Goal: Information Seeking & Learning: Learn about a topic

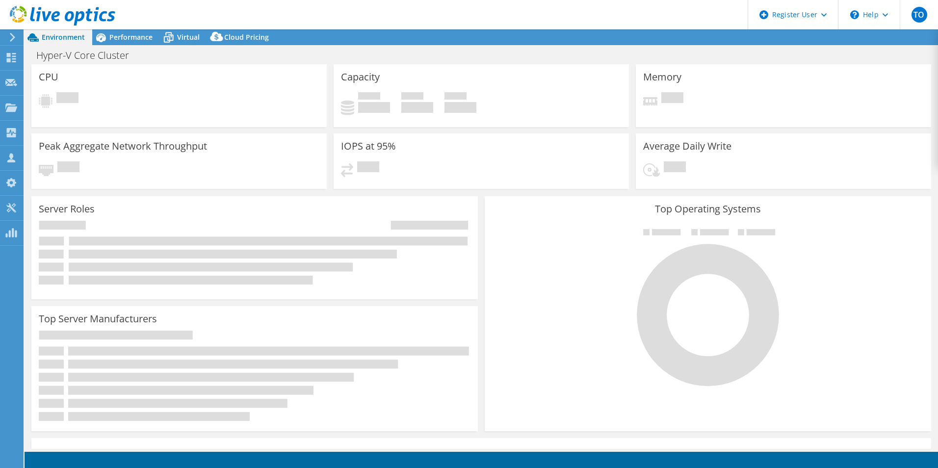
select select "USD"
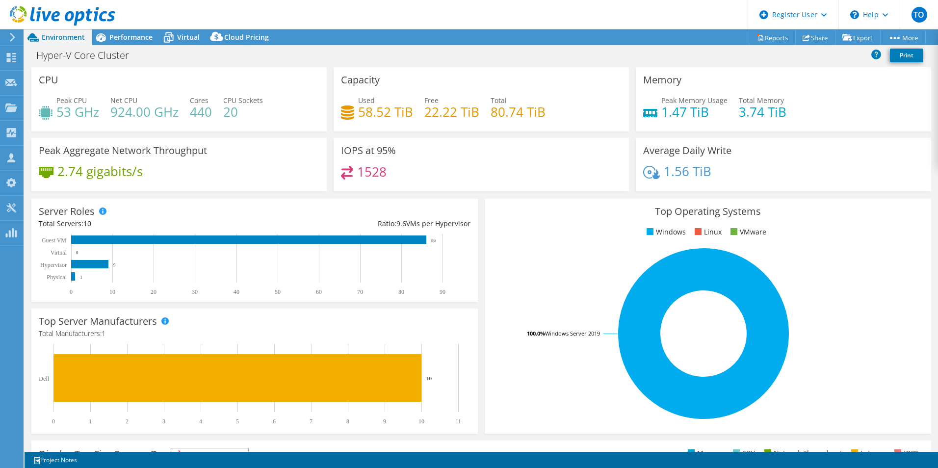
select select "USD"
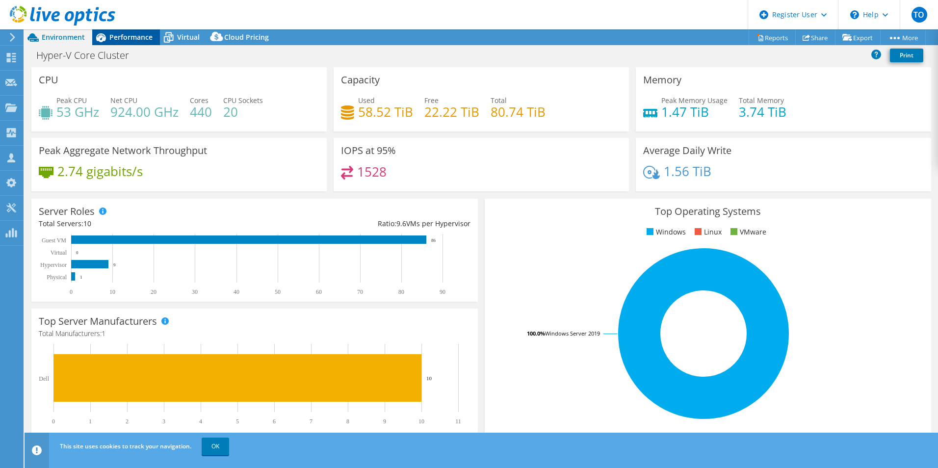
click at [116, 41] on span "Performance" at bounding box center [130, 36] width 43 height 9
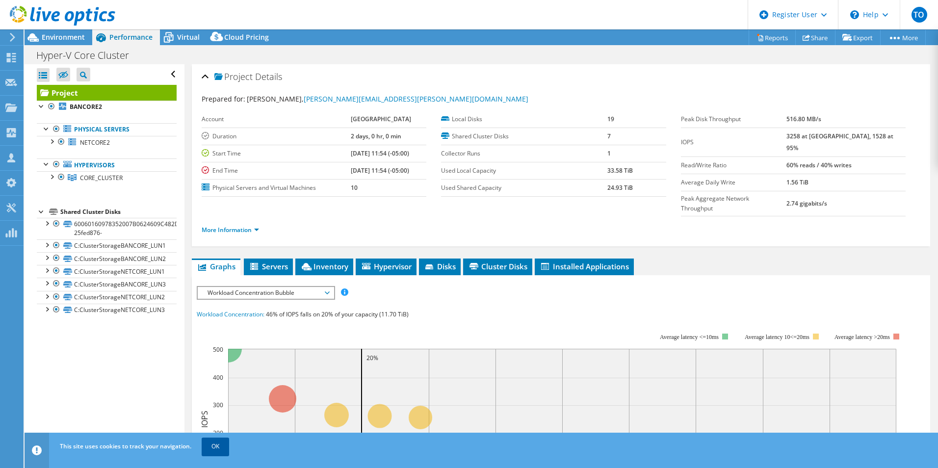
click at [227, 446] on link "OK" at bounding box center [215, 447] width 27 height 18
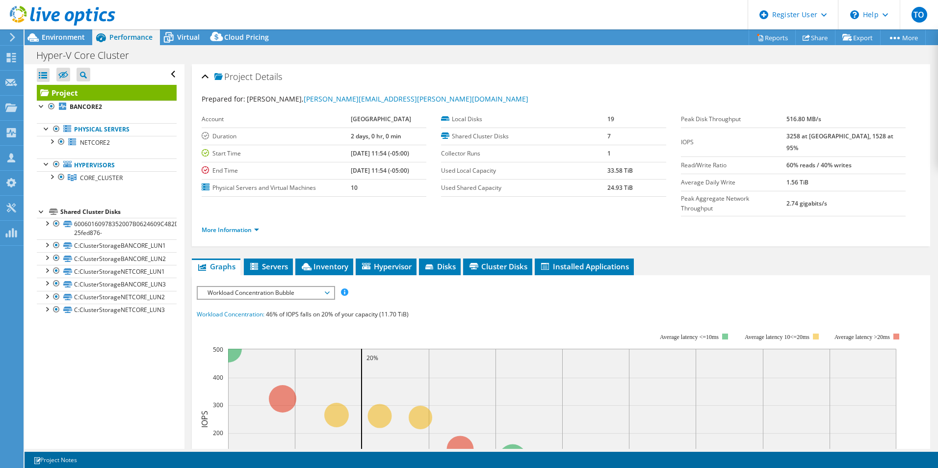
click at [241, 281] on div "IOPS Disk Throughput IO Size Latency Queue Depth CPU Percentage Memory Page Fau…" at bounding box center [561, 465] width 729 height 368
click at [236, 287] on span "Workload Concentration Bubble" at bounding box center [266, 293] width 126 height 12
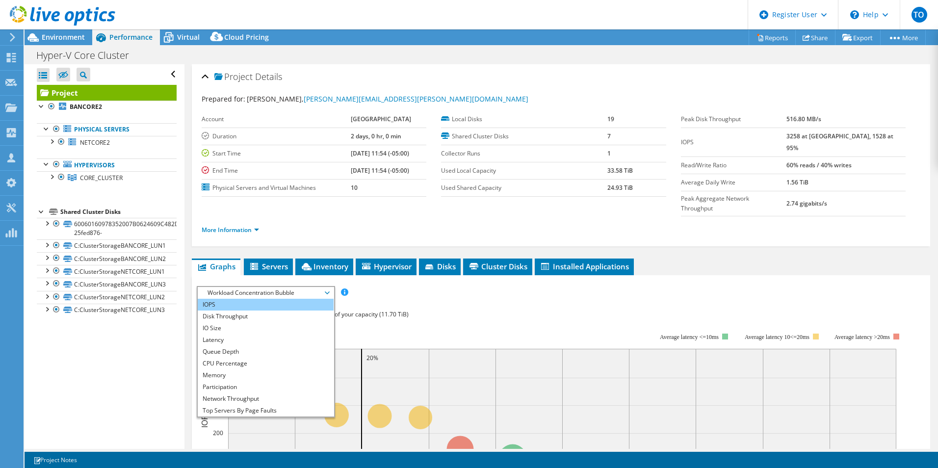
click at [219, 299] on li "IOPS" at bounding box center [266, 305] width 136 height 12
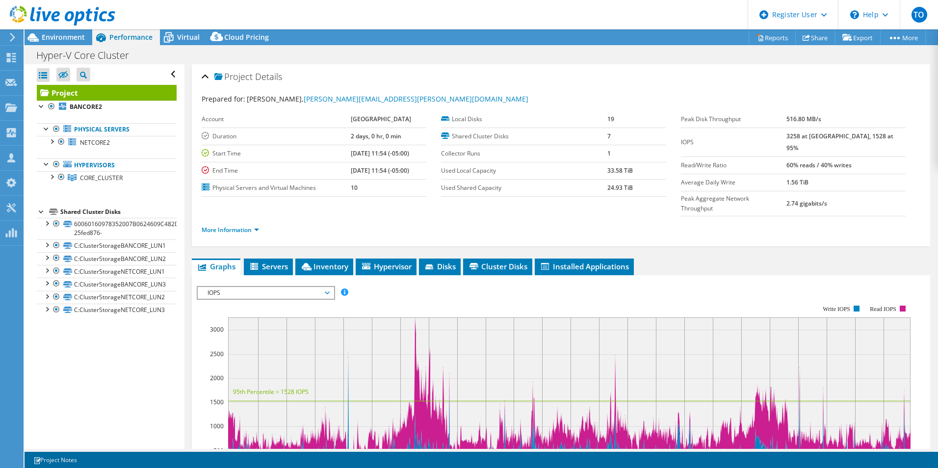
scroll to position [49, 0]
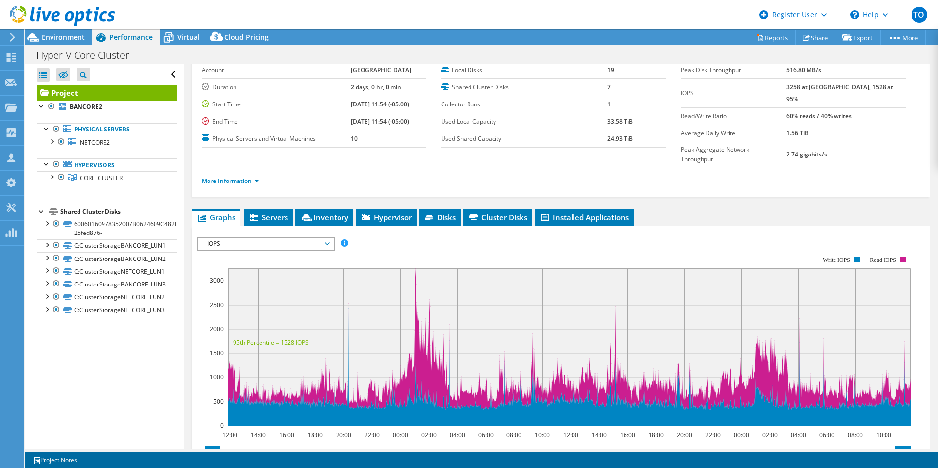
click at [275, 237] on div "IOPS IOPS Disk Throughput IO Size Latency Queue Depth CPU Percentage Memory Pag…" at bounding box center [266, 244] width 138 height 14
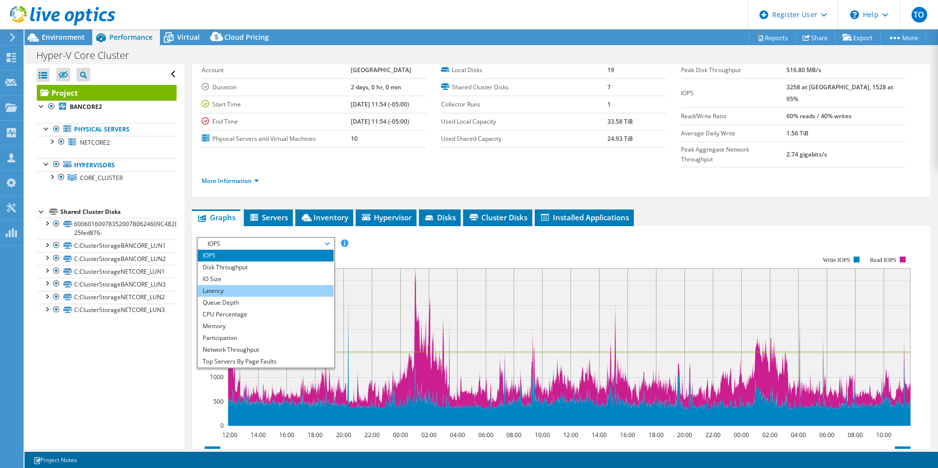
click at [256, 285] on li "Latency" at bounding box center [266, 291] width 136 height 12
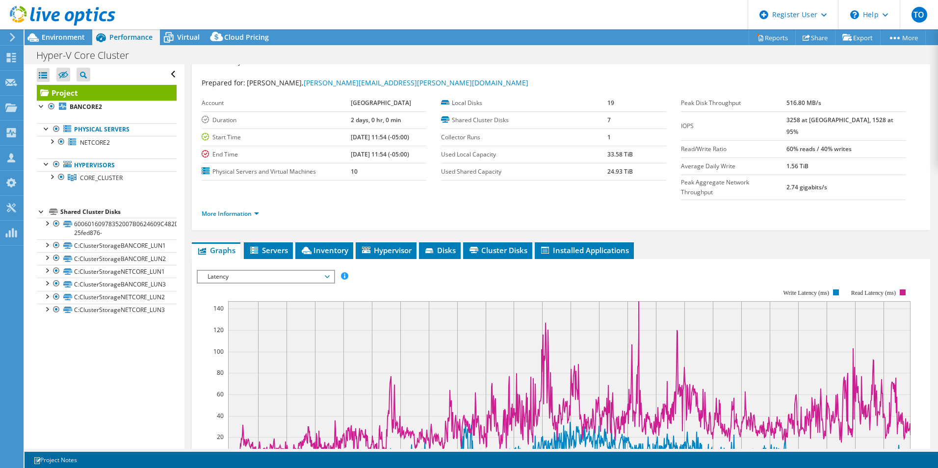
scroll to position [0, 0]
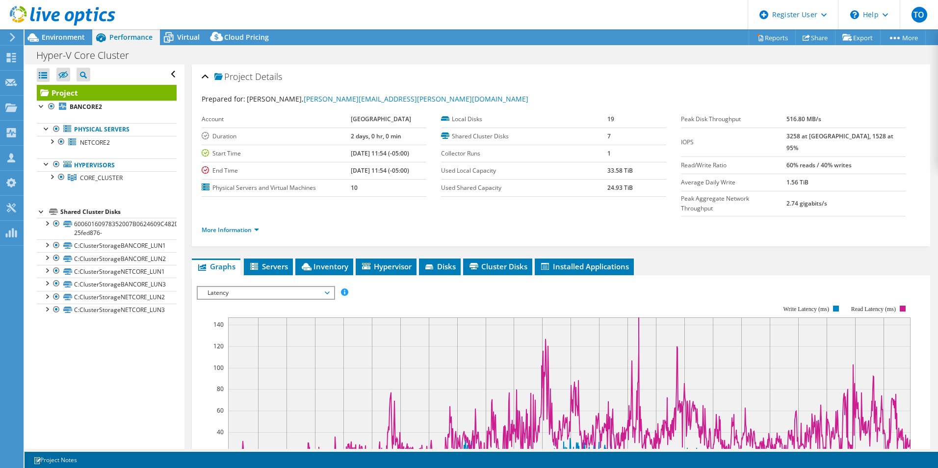
click at [318, 287] on span "Latency" at bounding box center [266, 293] width 126 height 12
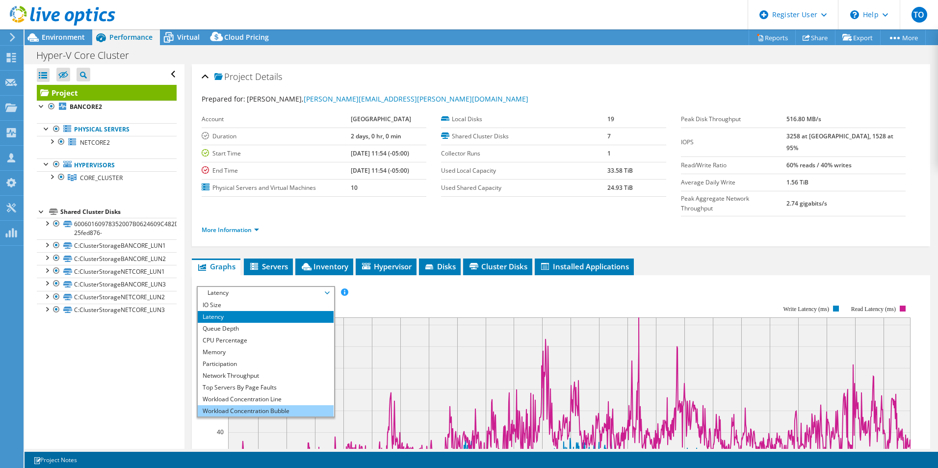
scroll to position [35, 0]
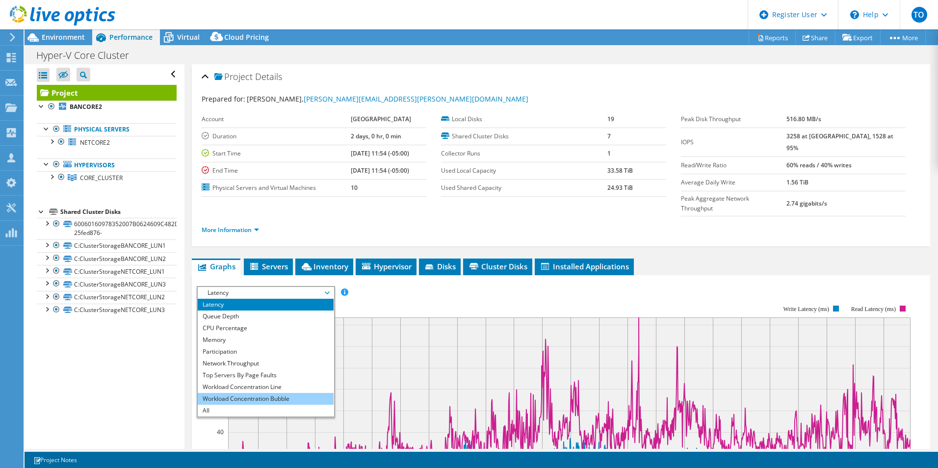
click at [276, 393] on li "Workload Concentration Bubble" at bounding box center [266, 399] width 136 height 12
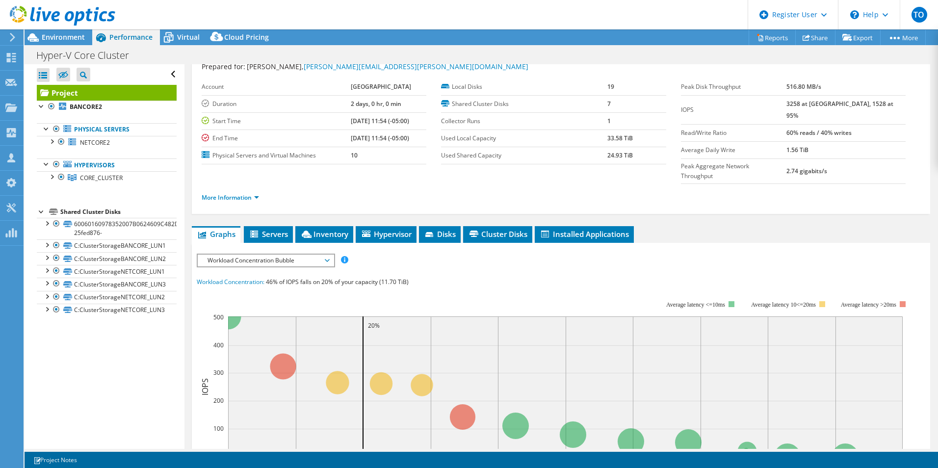
scroll to position [49, 0]
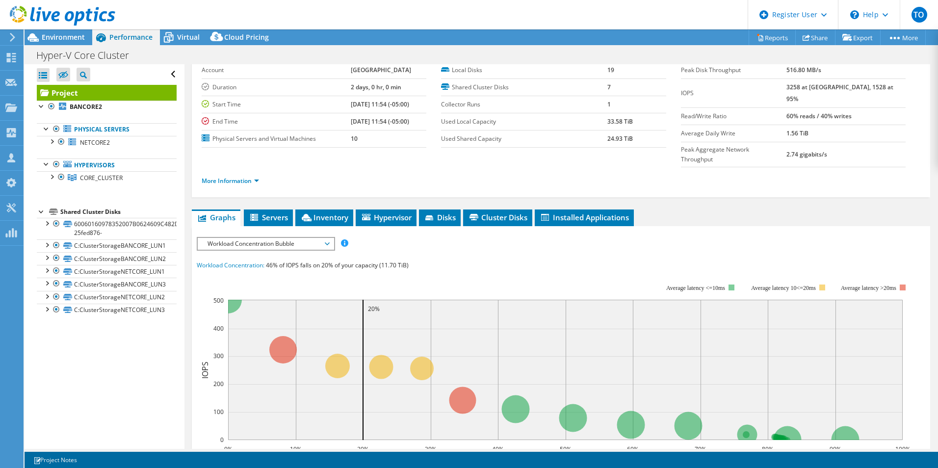
click at [276, 238] on span "Workload Concentration Bubble" at bounding box center [266, 244] width 126 height 12
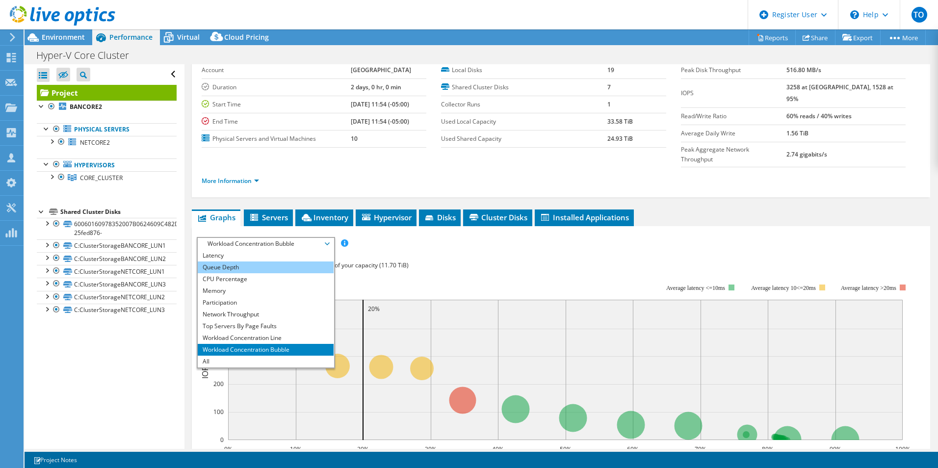
scroll to position [0, 0]
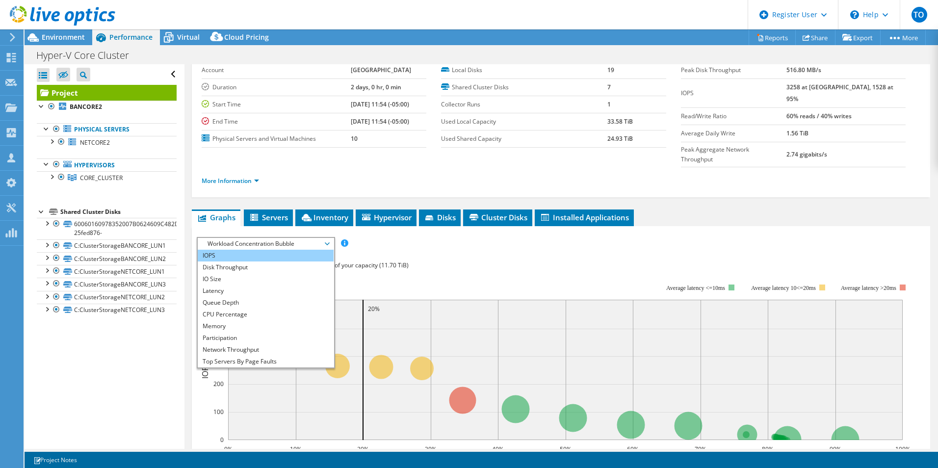
click at [267, 250] on li "IOPS" at bounding box center [266, 256] width 136 height 12
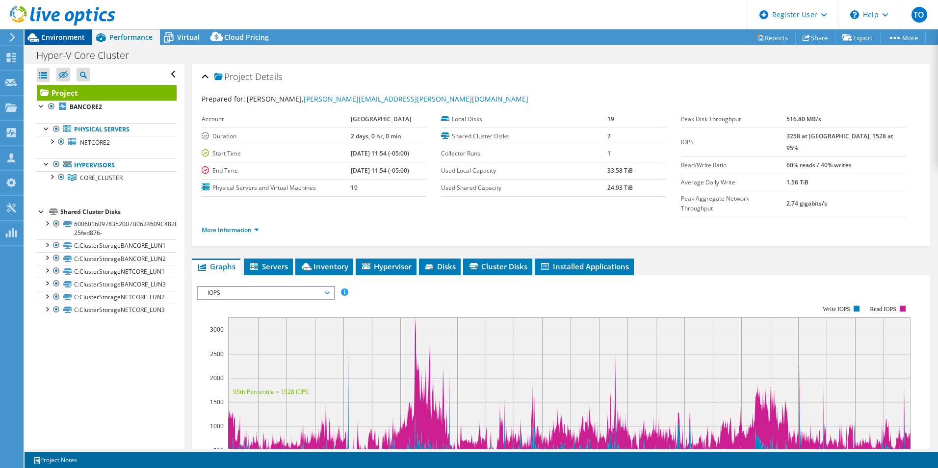
click at [65, 43] on div "Environment" at bounding box center [59, 37] width 68 height 16
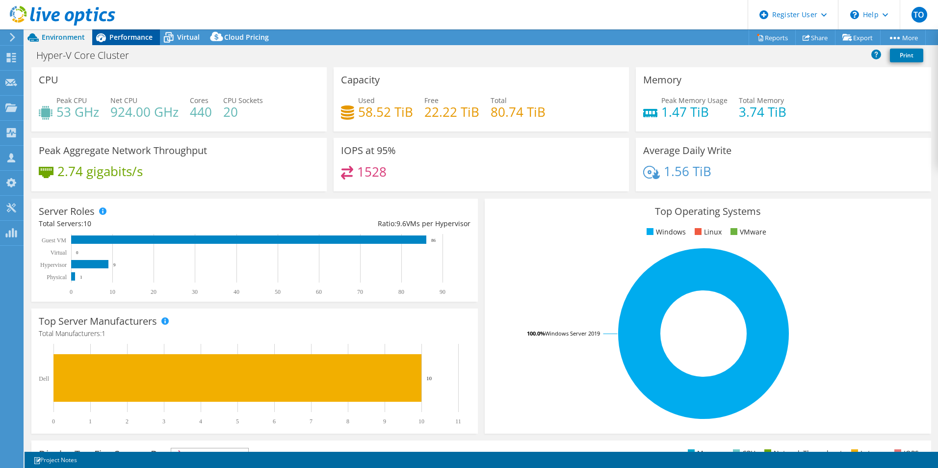
click at [141, 40] on span "Performance" at bounding box center [130, 36] width 43 height 9
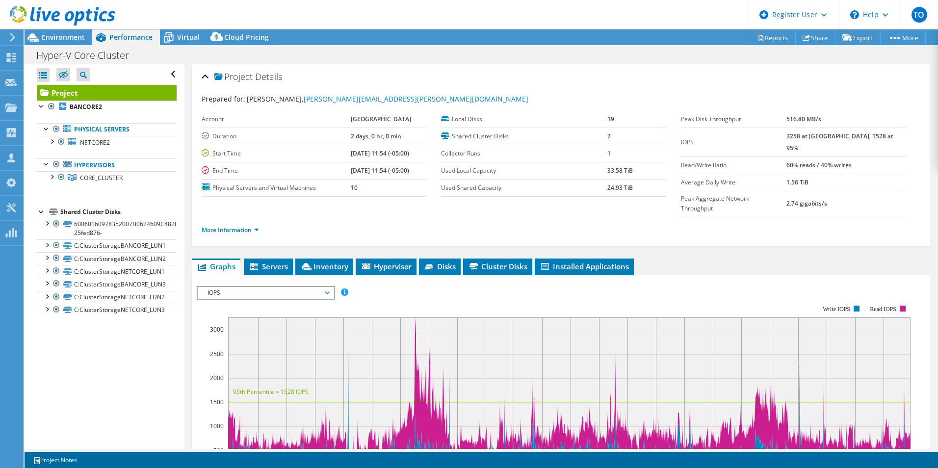
click at [326, 287] on span "IOPS" at bounding box center [266, 293] width 126 height 12
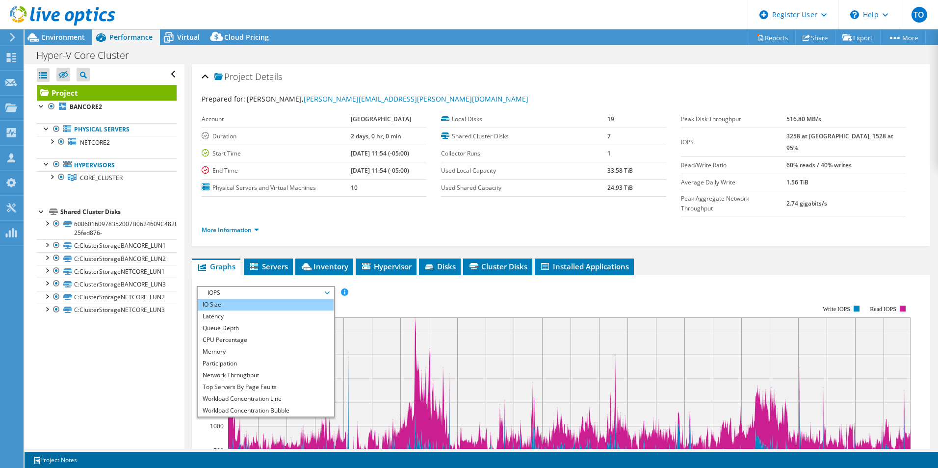
scroll to position [35, 0]
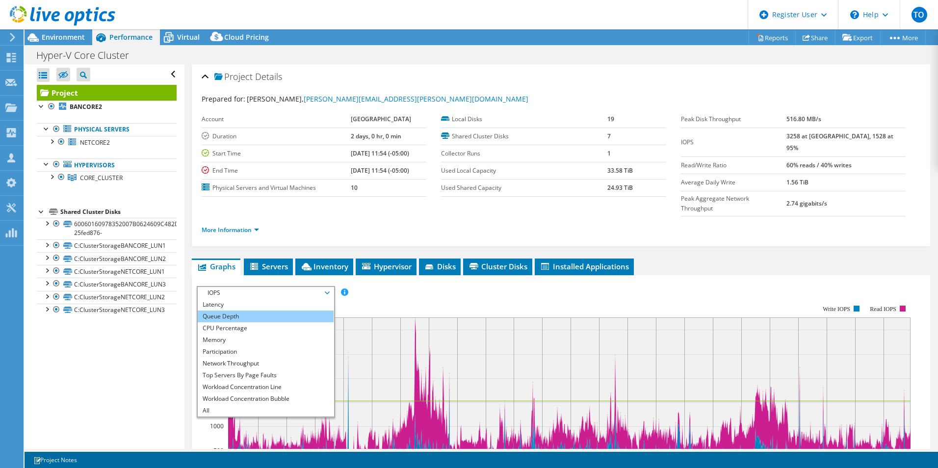
click at [300, 311] on li "Queue Depth" at bounding box center [266, 317] width 136 height 12
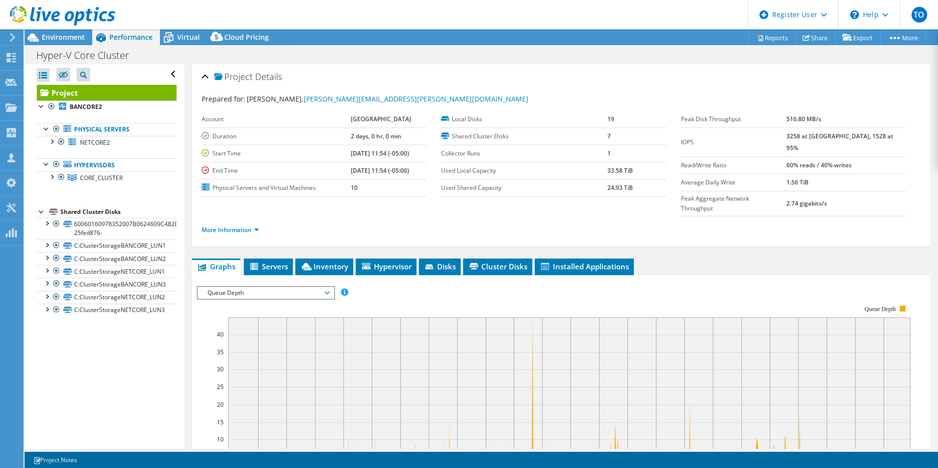
click at [278, 287] on span "Queue Depth" at bounding box center [266, 293] width 126 height 12
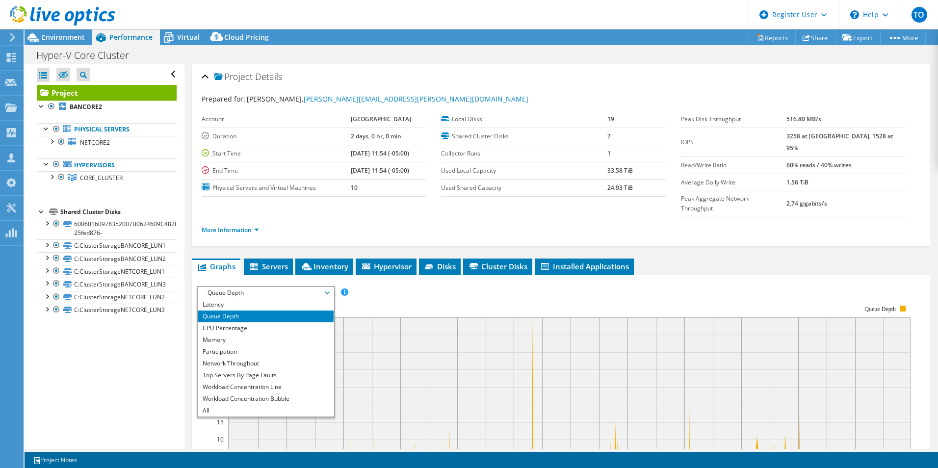
click at [270, 311] on li "Queue Depth" at bounding box center [266, 317] width 136 height 12
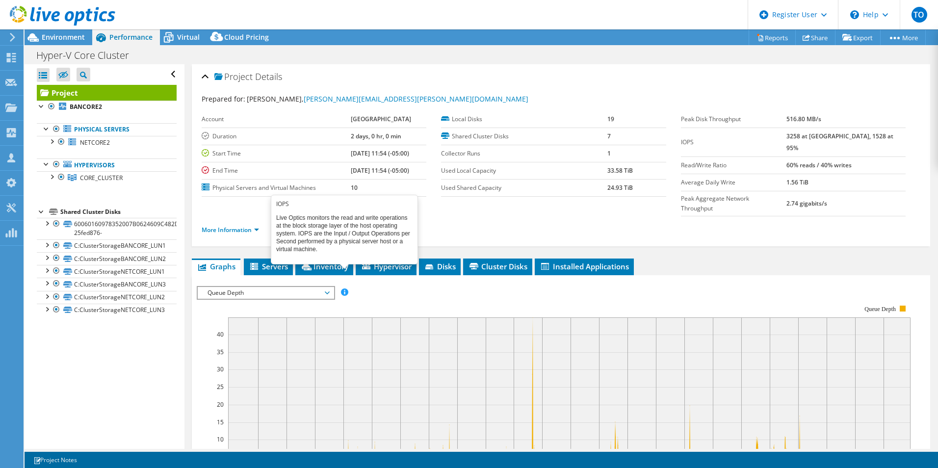
click at [347, 289] on span at bounding box center [344, 292] width 7 height 7
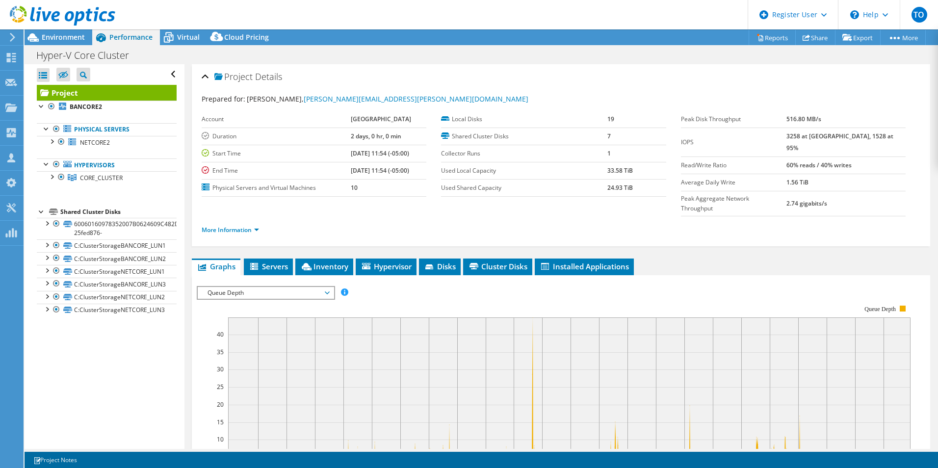
drag, startPoint x: 347, startPoint y: 274, endPoint x: 316, endPoint y: 273, distance: 30.9
click at [316, 287] on span "Queue Depth" at bounding box center [266, 293] width 126 height 12
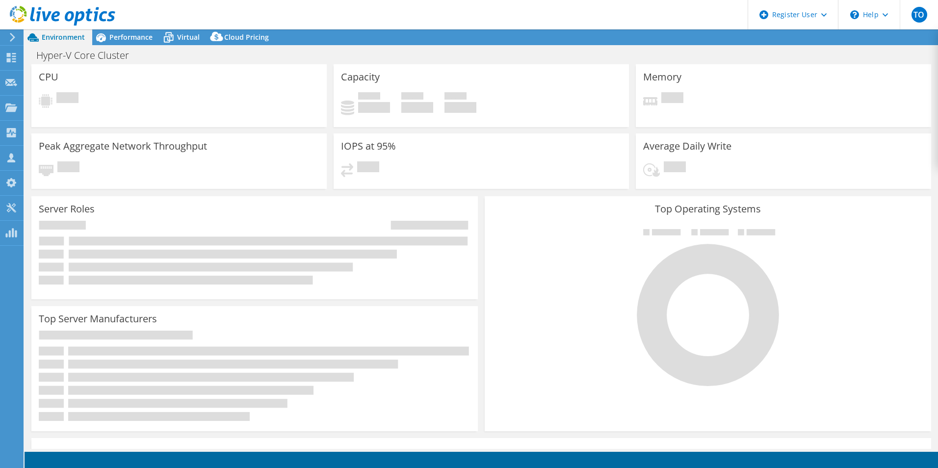
select select "USD"
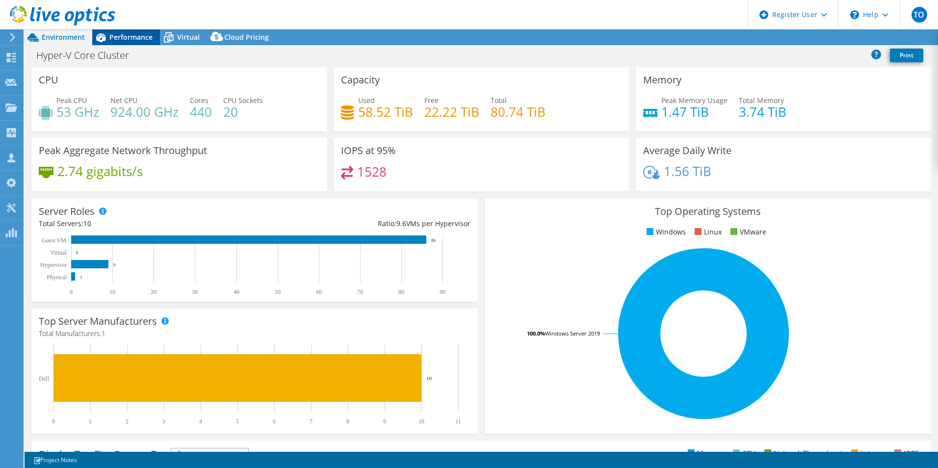
click at [121, 29] on div "Performance" at bounding box center [126, 37] width 68 height 16
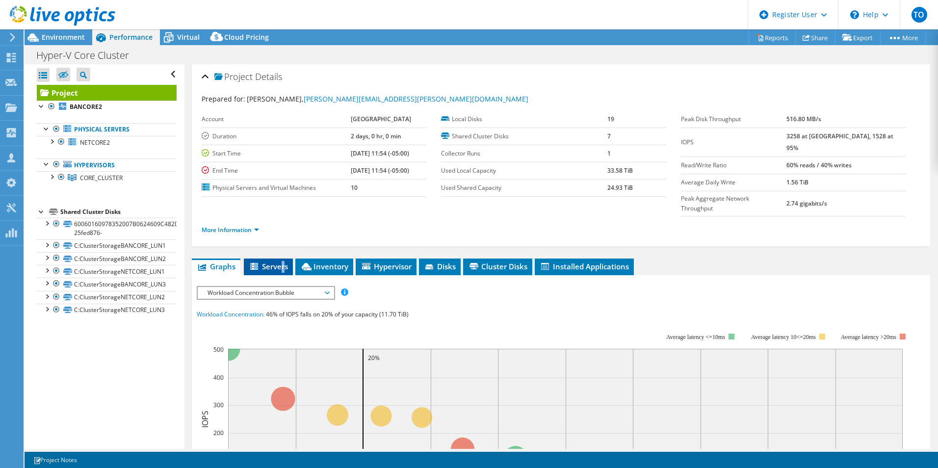
click at [284, 259] on li "Servers" at bounding box center [268, 267] width 49 height 17
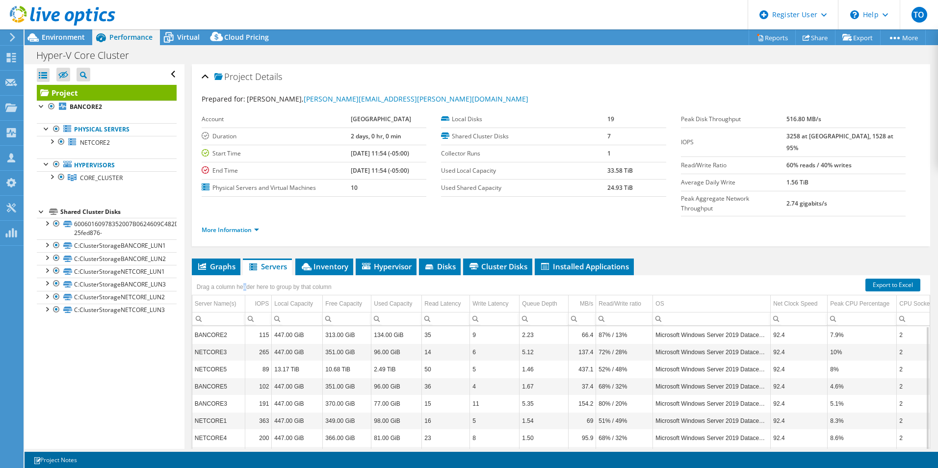
drag, startPoint x: 284, startPoint y: 253, endPoint x: 245, endPoint y: 262, distance: 39.8
click at [245, 280] on div "Drag a column header here to group by that column" at bounding box center [264, 287] width 140 height 14
drag, startPoint x: 245, startPoint y: 262, endPoint x: 213, endPoint y: 245, distance: 36.0
click at [213, 262] on span "Graphs" at bounding box center [216, 267] width 39 height 10
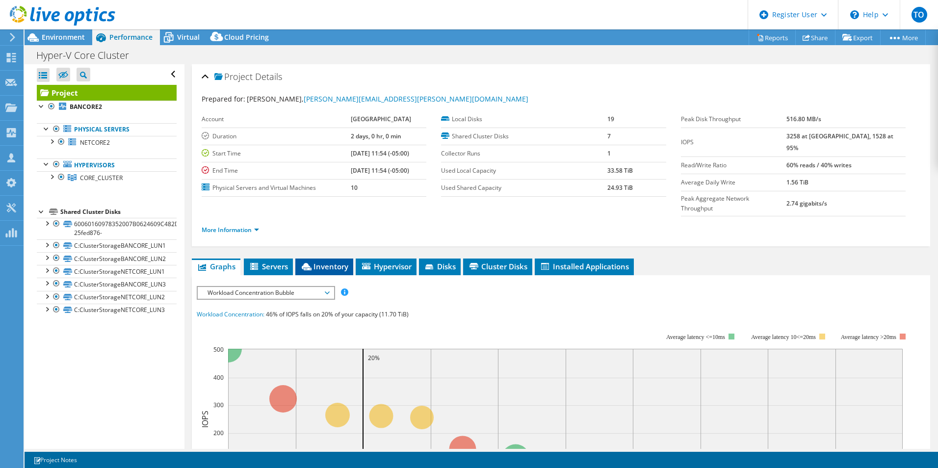
click at [325, 262] on span "Inventory" at bounding box center [324, 267] width 48 height 10
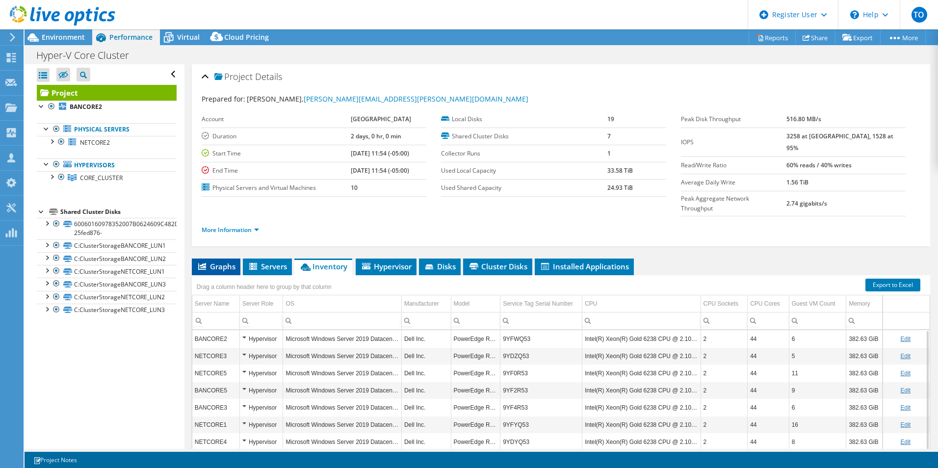
click at [215, 259] on li "Graphs" at bounding box center [216, 267] width 49 height 17
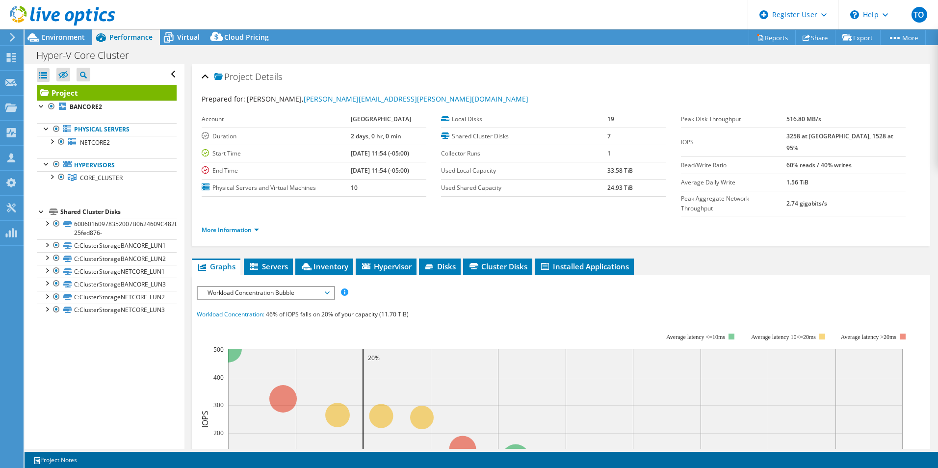
click at [229, 287] on span "Workload Concentration Bubble" at bounding box center [266, 293] width 126 height 12
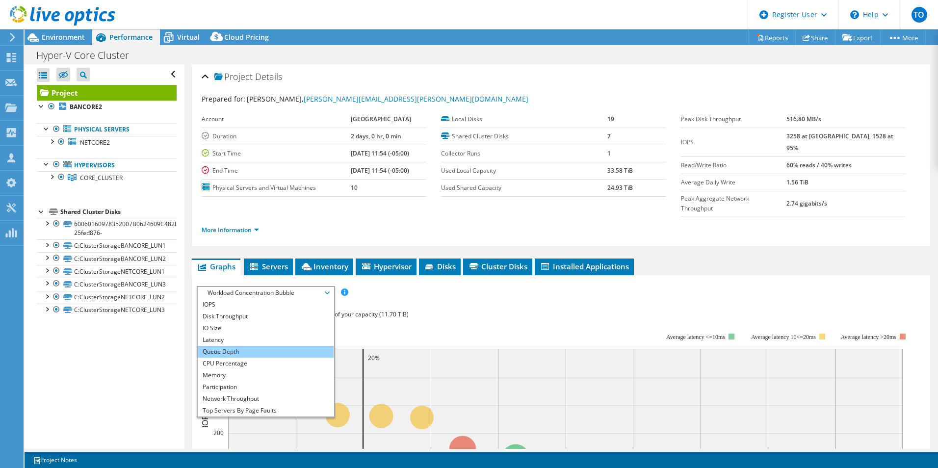
click at [264, 346] on li "Queue Depth" at bounding box center [266, 352] width 136 height 12
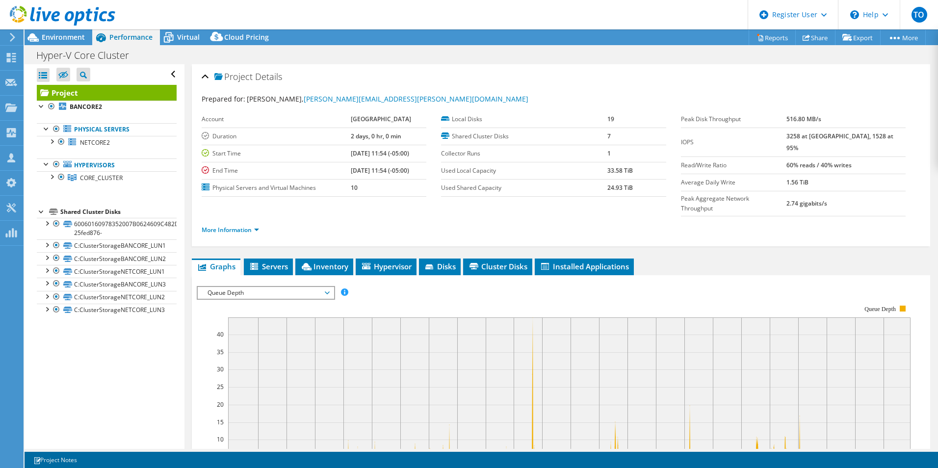
click at [278, 287] on span "Queue Depth" at bounding box center [266, 293] width 126 height 12
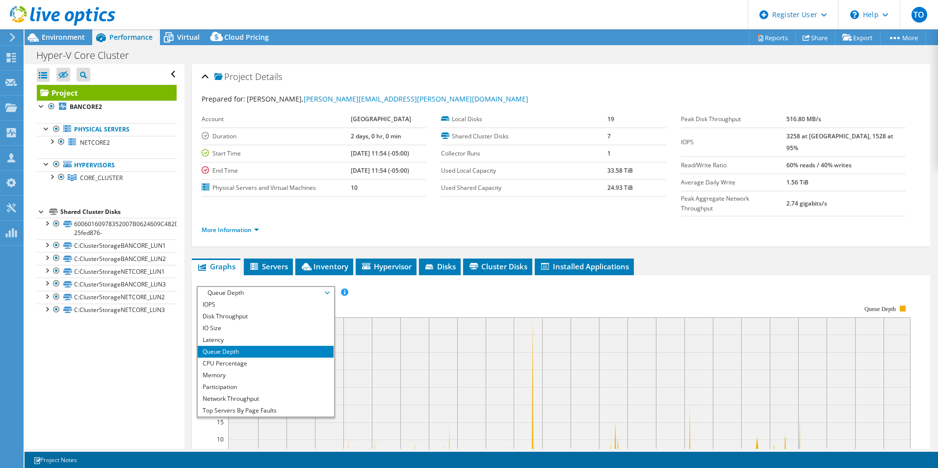
click at [238, 346] on li "Queue Depth" at bounding box center [266, 352] width 136 height 12
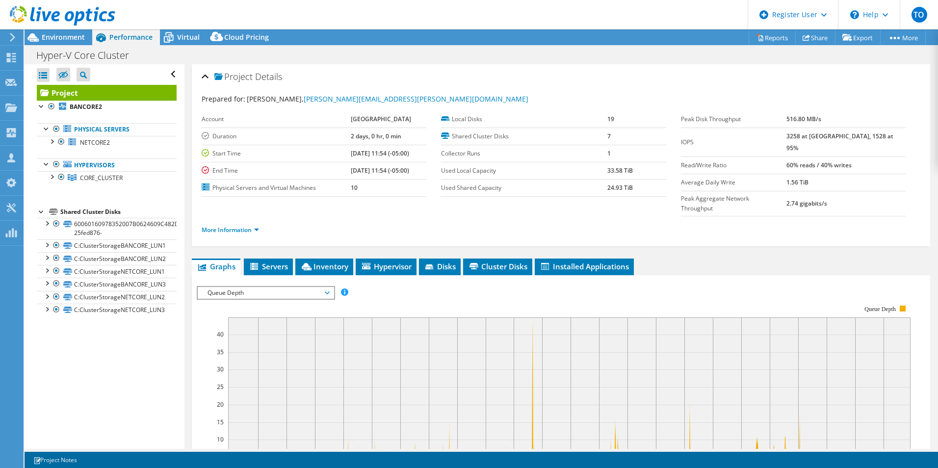
click at [268, 287] on span "Queue Depth" at bounding box center [266, 293] width 126 height 12
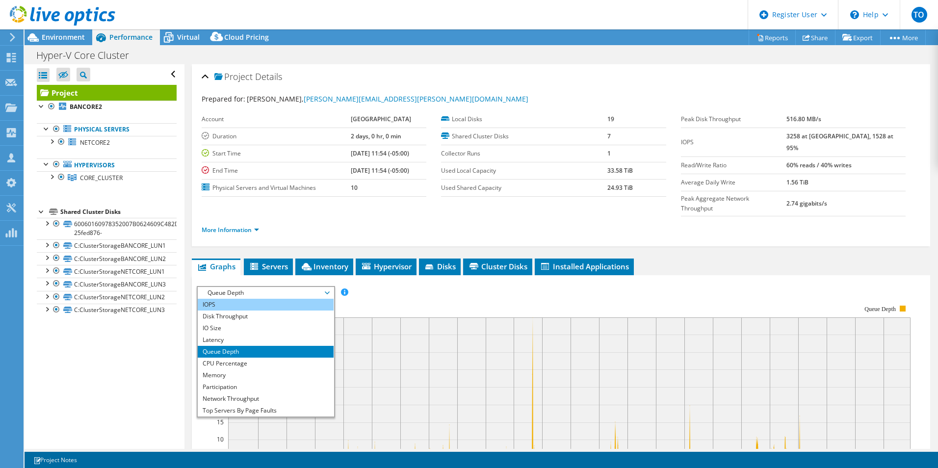
click at [264, 299] on li "IOPS" at bounding box center [266, 305] width 136 height 12
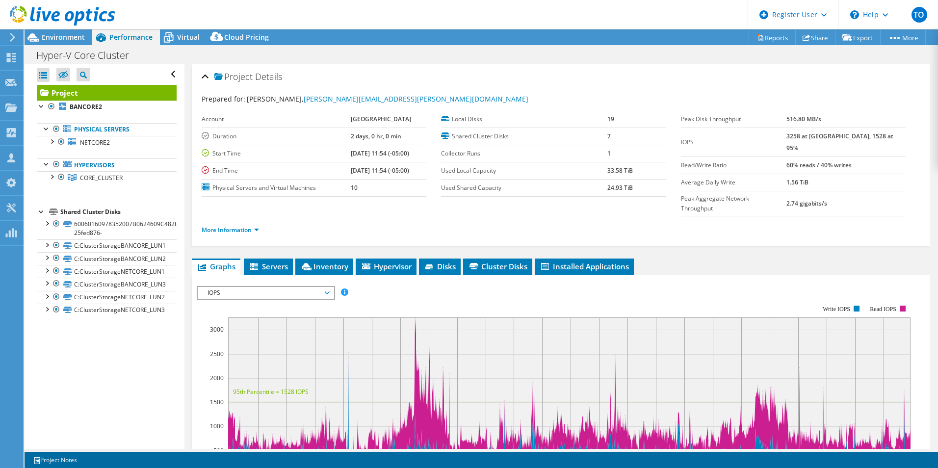
click at [264, 287] on span "IOPS" at bounding box center [266, 293] width 126 height 12
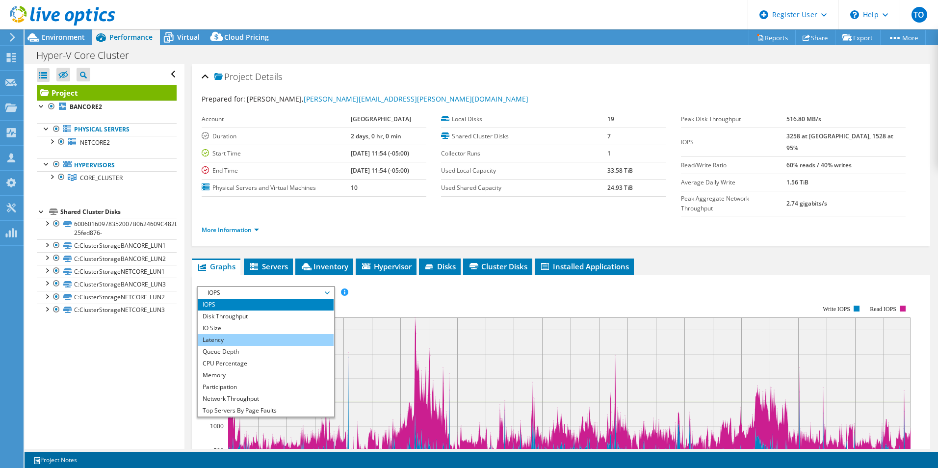
click at [237, 334] on li "Latency" at bounding box center [266, 340] width 136 height 12
